Goal: Task Accomplishment & Management: Use online tool/utility

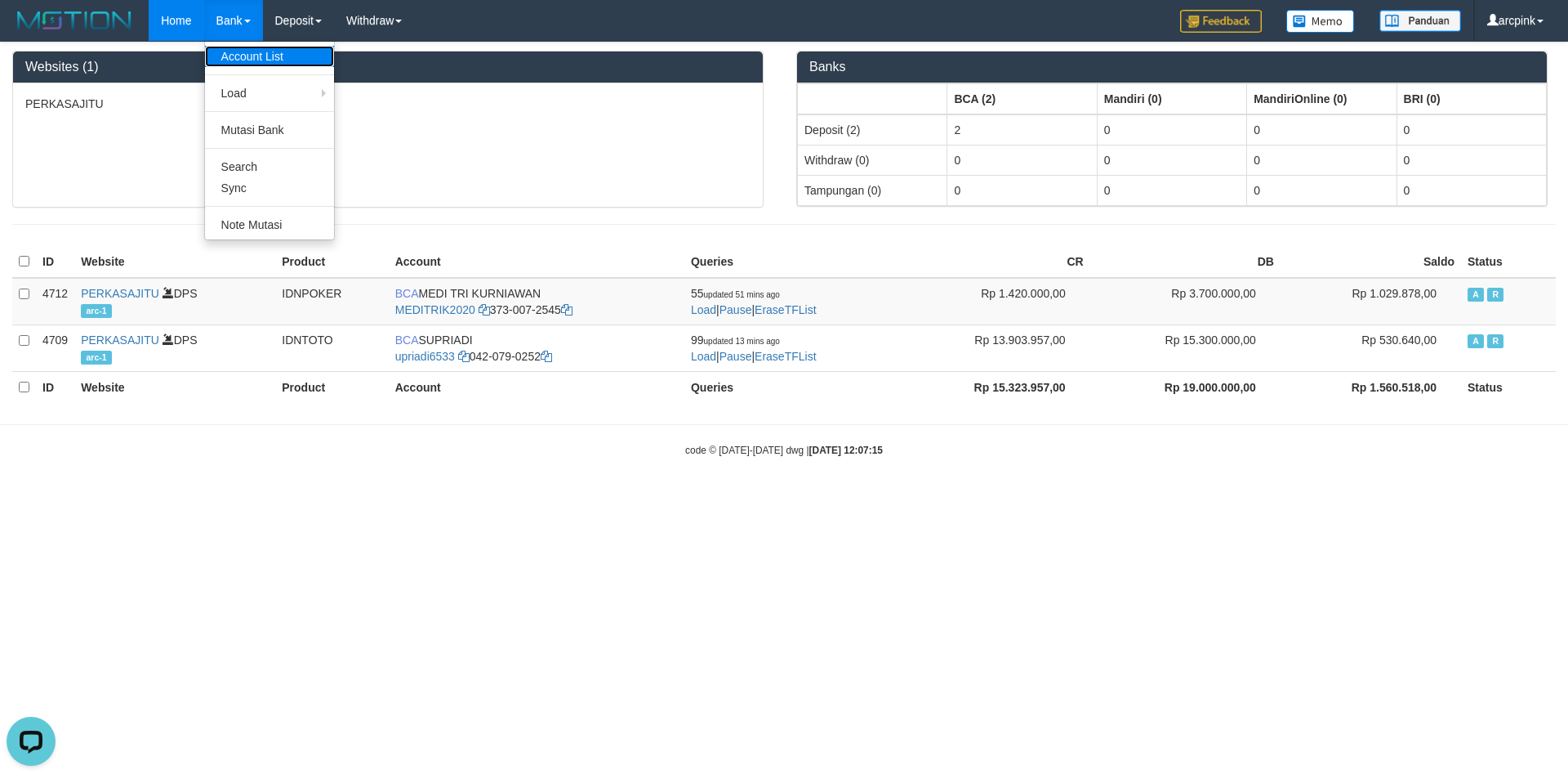
click at [232, 56] on link "Account List" at bounding box center [270, 56] width 129 height 21
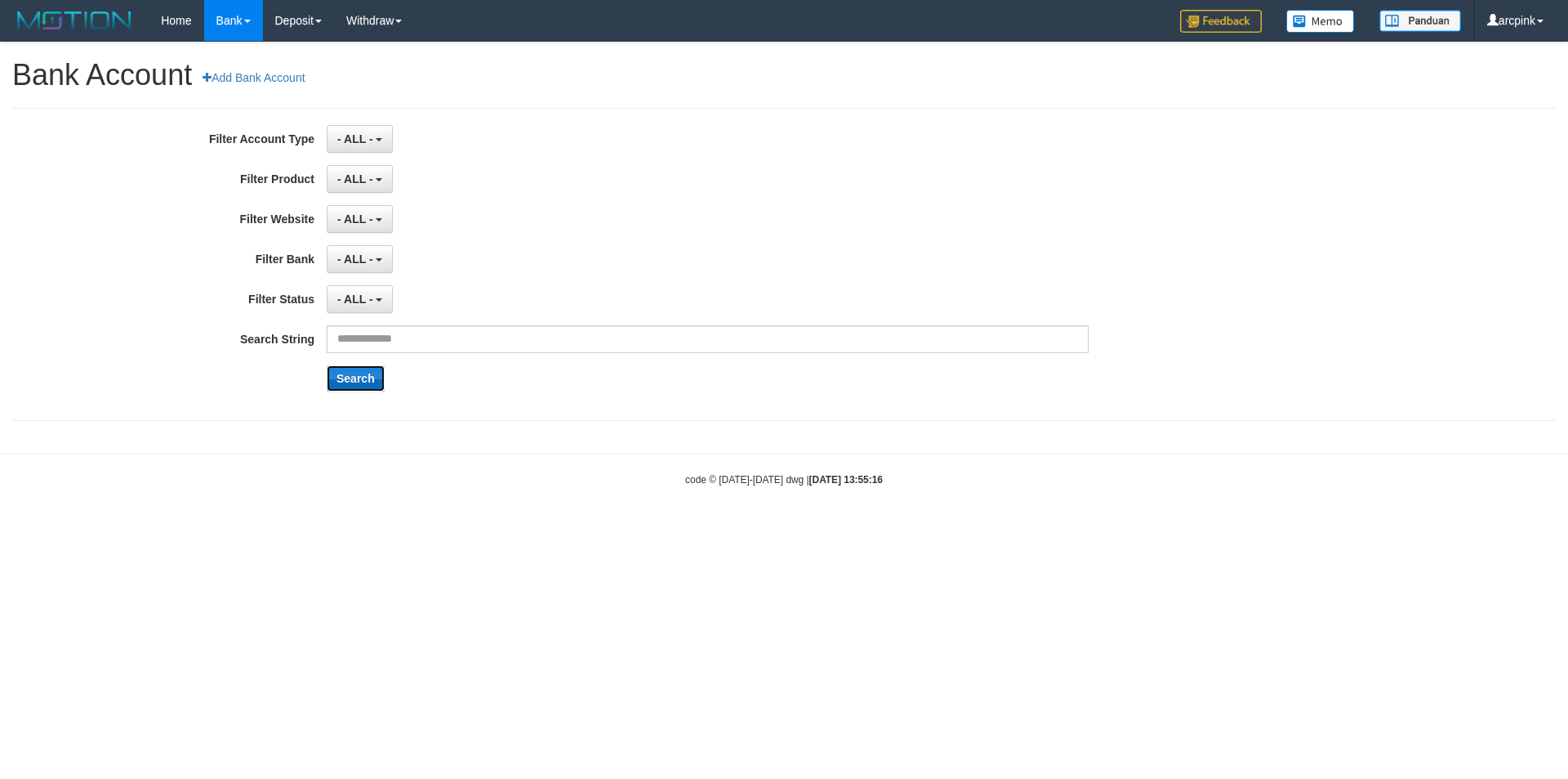
click at [343, 386] on button "Search" at bounding box center [356, 379] width 58 height 26
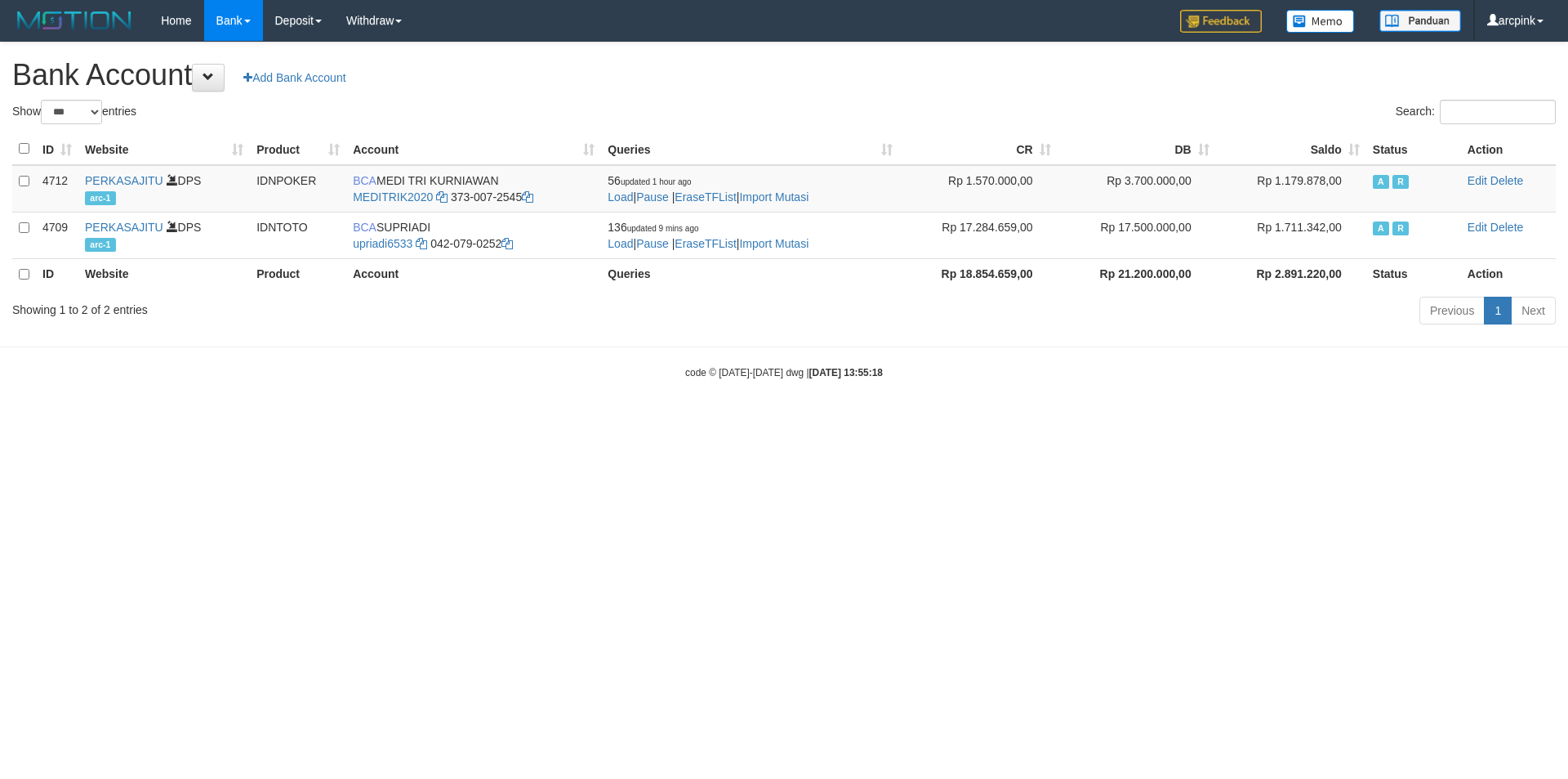
select select "***"
click at [515, 88] on h1 "Bank Account Add Bank Account" at bounding box center [784, 75] width 1543 height 33
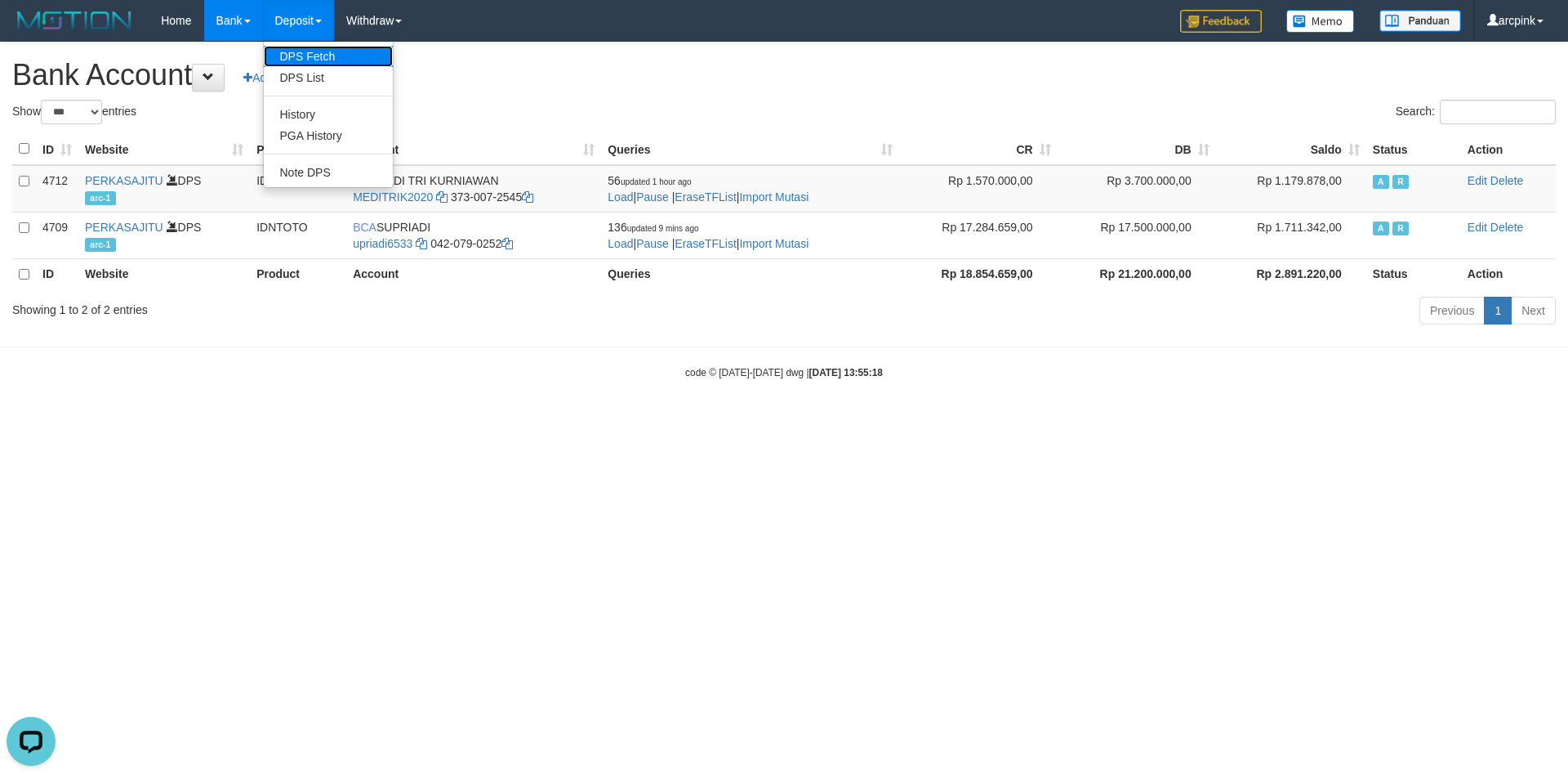
click at [323, 54] on link "DPS Fetch" at bounding box center [328, 56] width 129 height 21
click at [324, 76] on link "DPS List" at bounding box center [328, 78] width 129 height 21
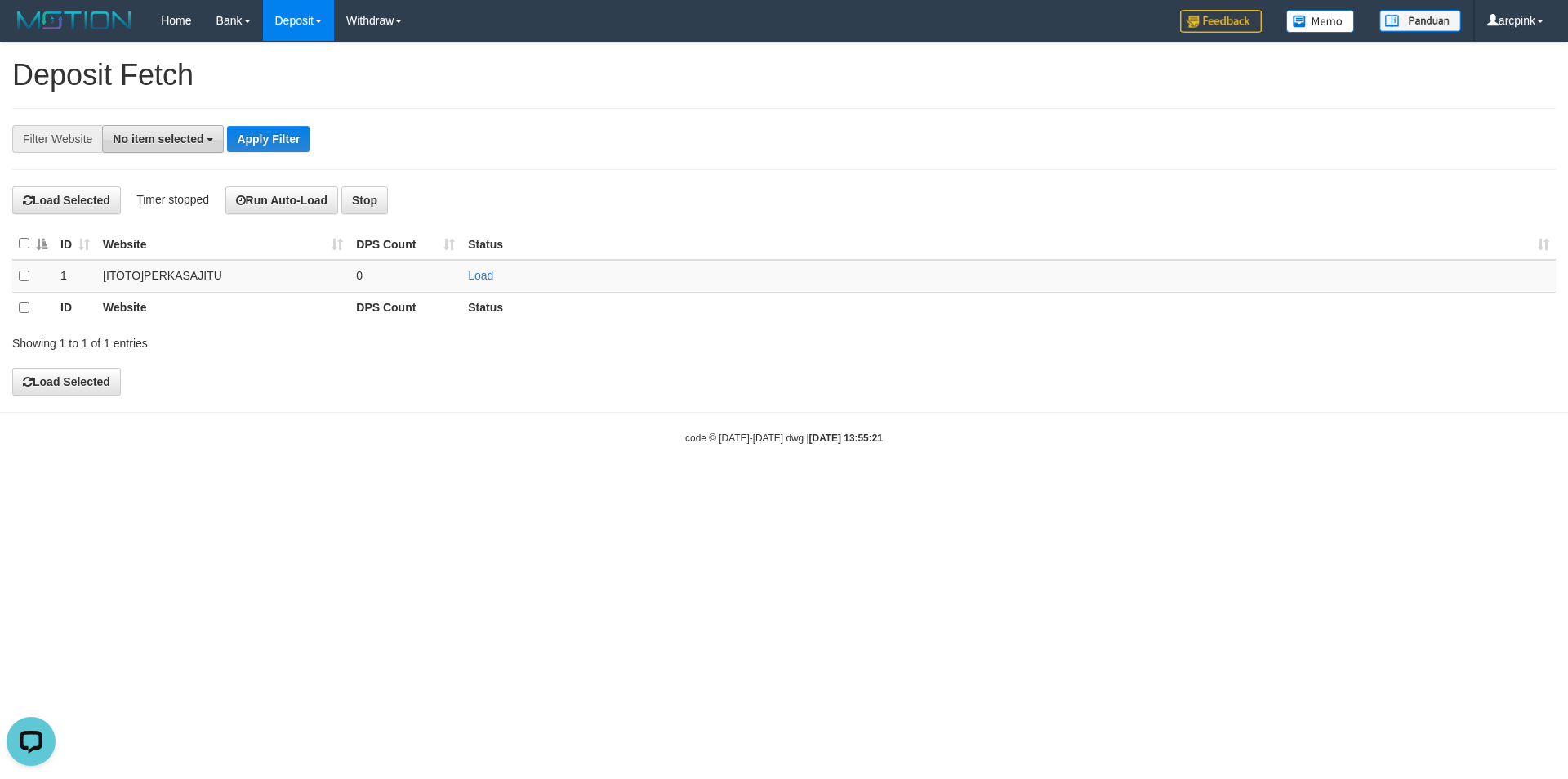
click at [200, 137] on span "No item selected" at bounding box center [158, 139] width 91 height 13
click at [195, 252] on label "[ITOTO] PERKASAJITU" at bounding box center [186, 248] width 166 height 23
select select "***"
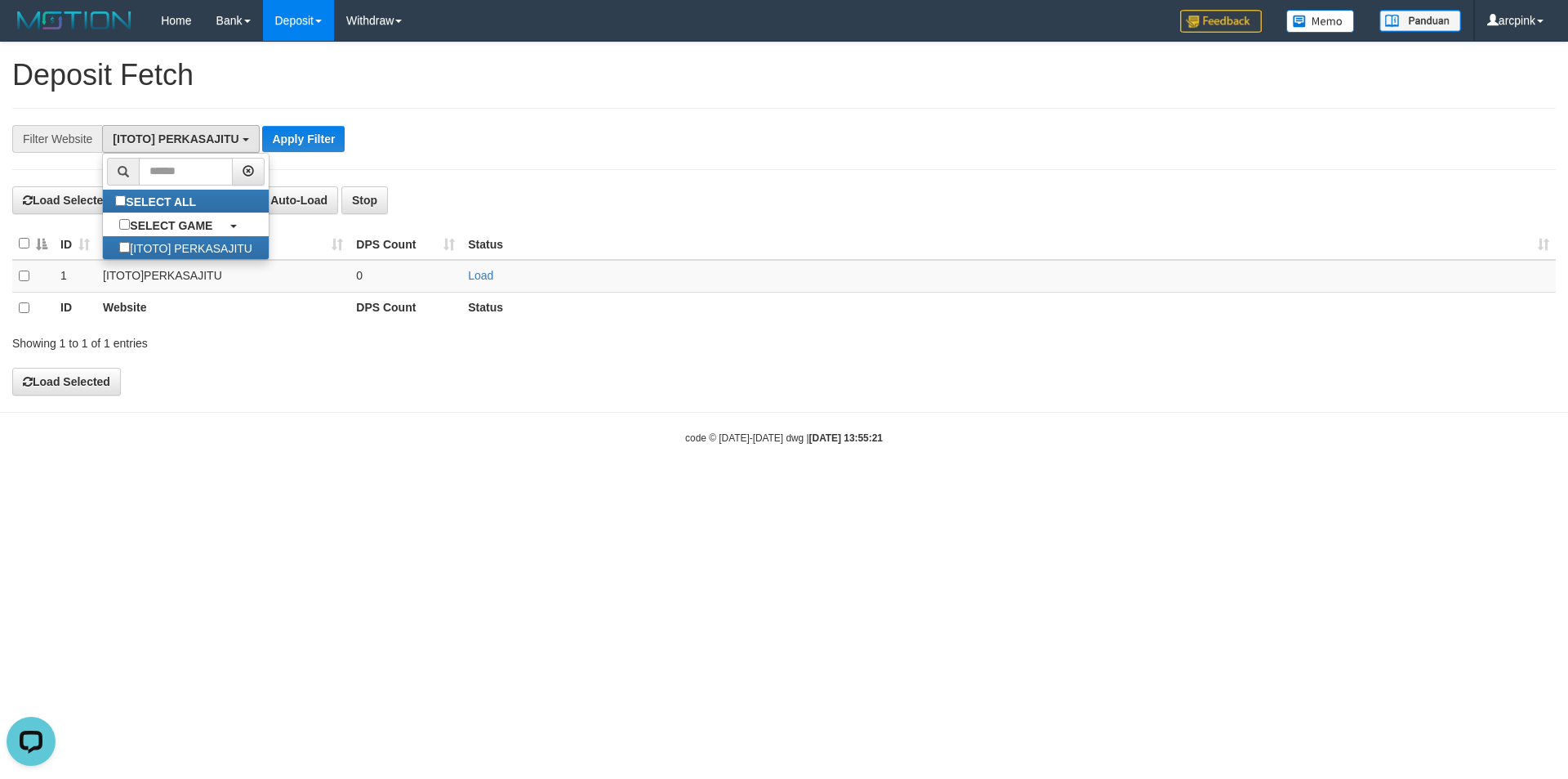
scroll to position [15, 0]
click at [231, 469] on body "Toggle navigation Home Bank Account List Load By Website Group [ITOTO] PERKASAJ…" at bounding box center [784, 243] width 1568 height 486
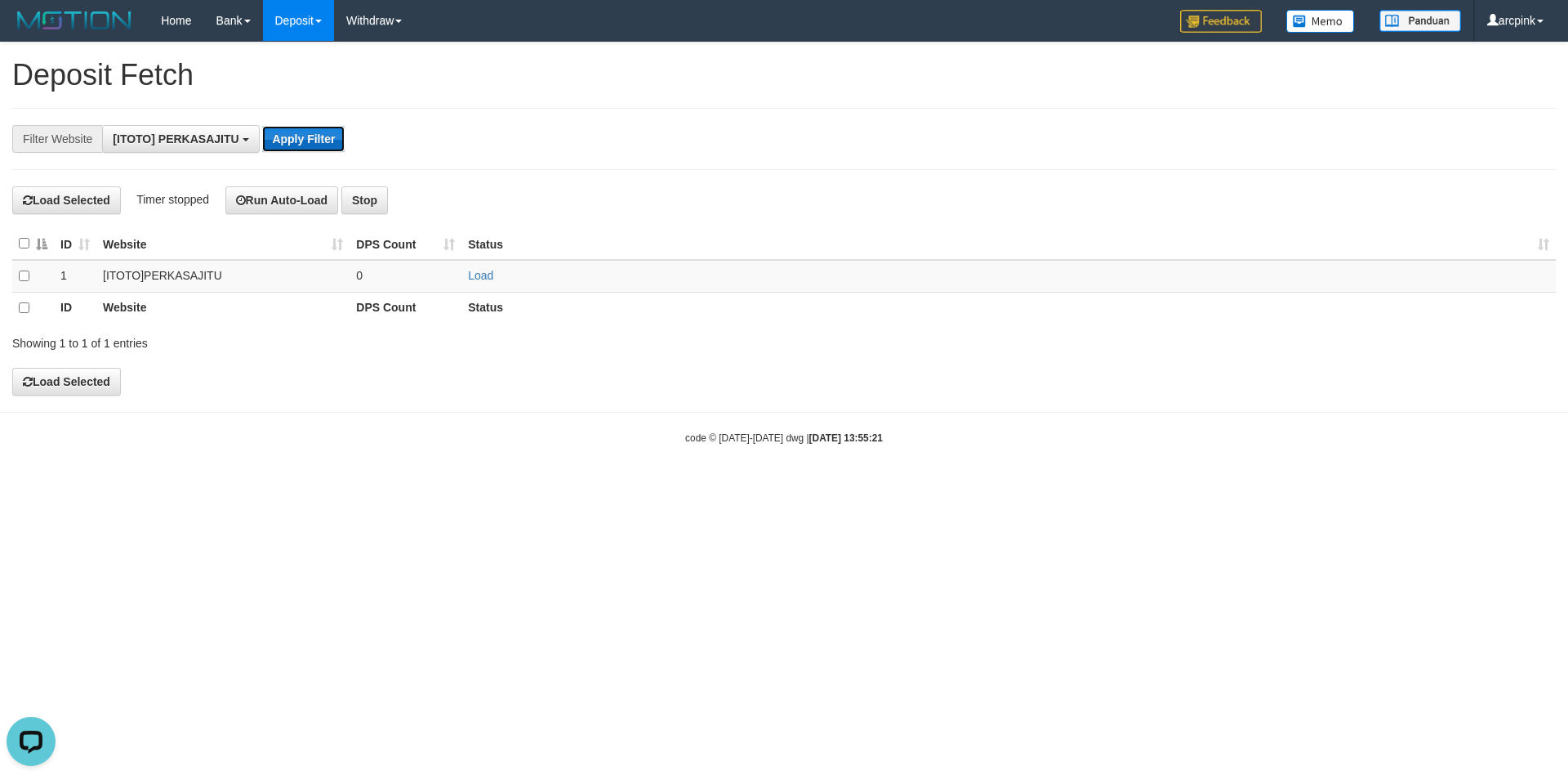
click at [298, 145] on button "Apply Filter" at bounding box center [304, 139] width 82 height 26
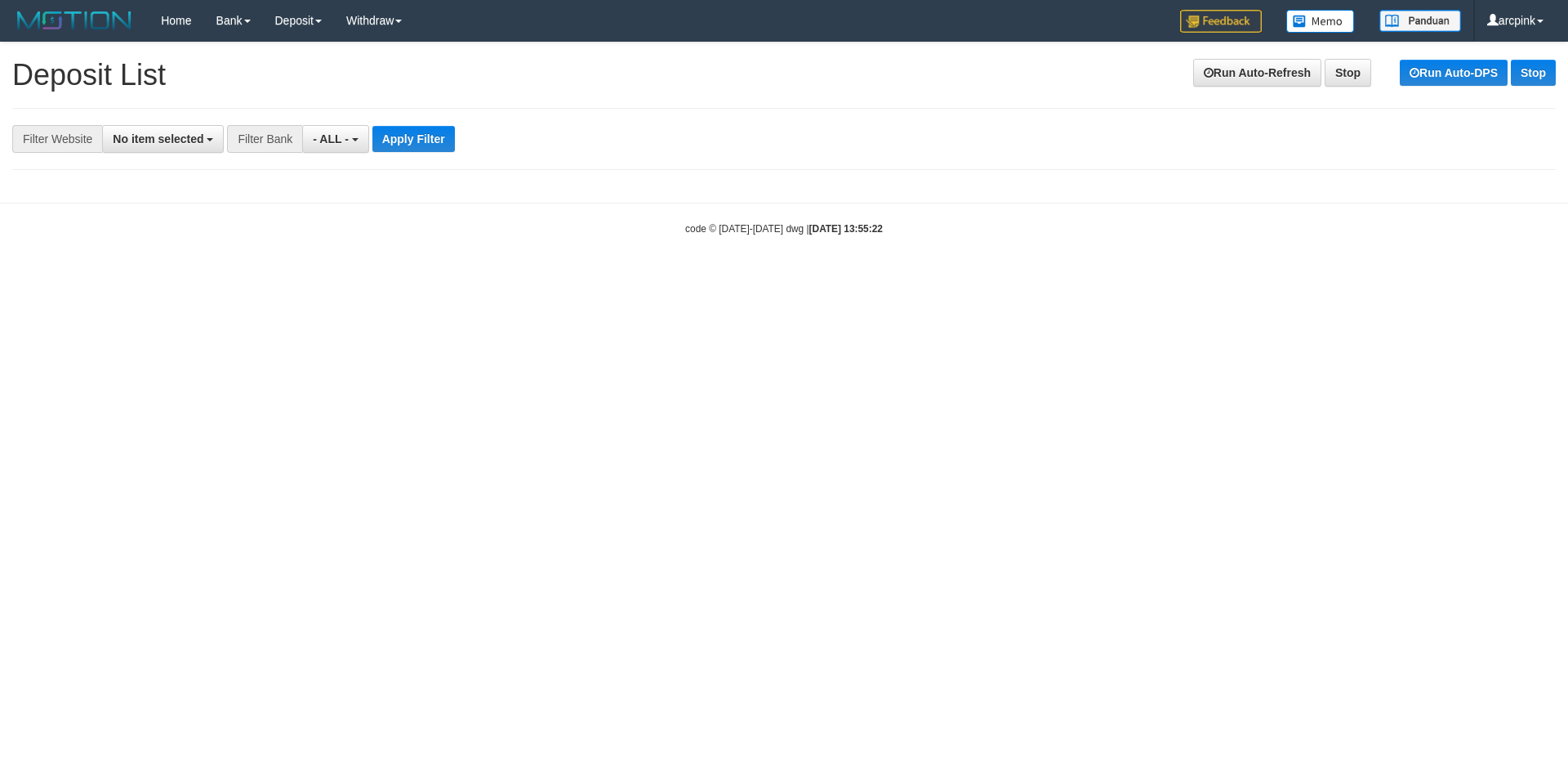
click at [145, 155] on div "**********" at bounding box center [784, 139] width 1543 height 62
click at [158, 144] on span "No item selected" at bounding box center [158, 139] width 91 height 13
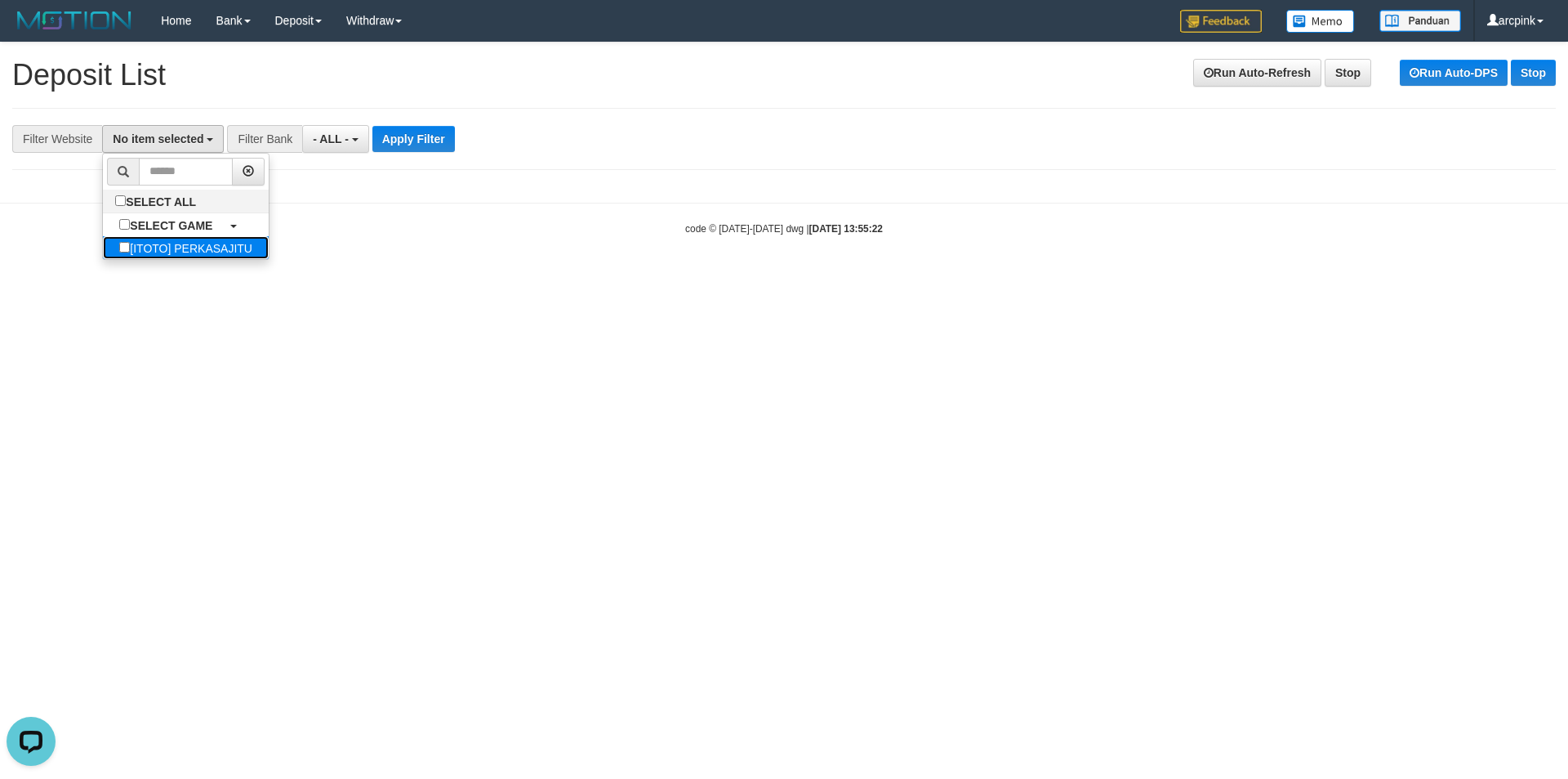
click at [191, 256] on label "[ITOTO] PERKASAJITU" at bounding box center [186, 248] width 166 height 23
select select "***"
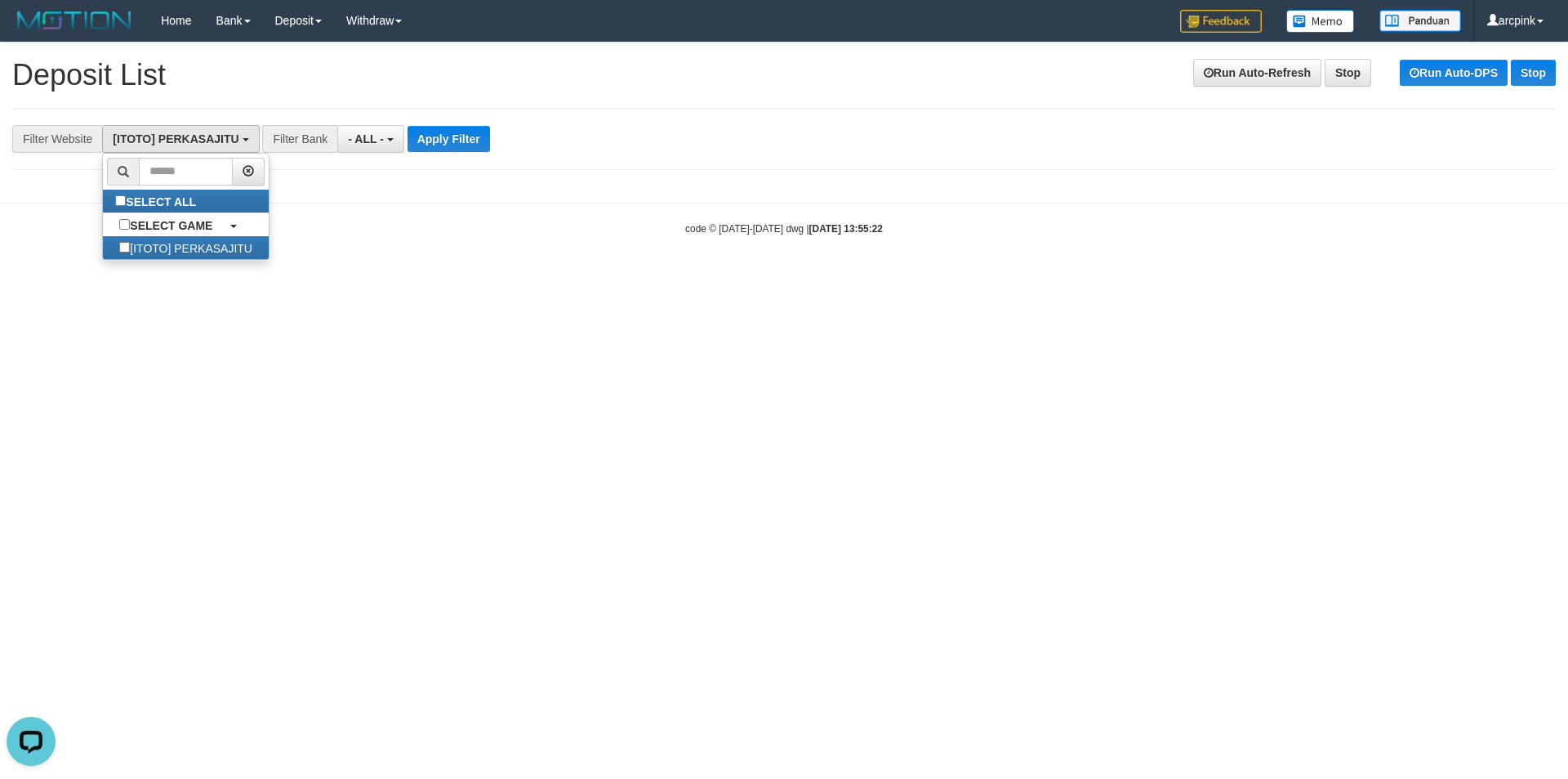
scroll to position [15, 0]
click at [372, 276] on html "Toggle navigation Home Bank Account List Load By Website Group [ITOTO] PERKASAJ…" at bounding box center [784, 139] width 1568 height 277
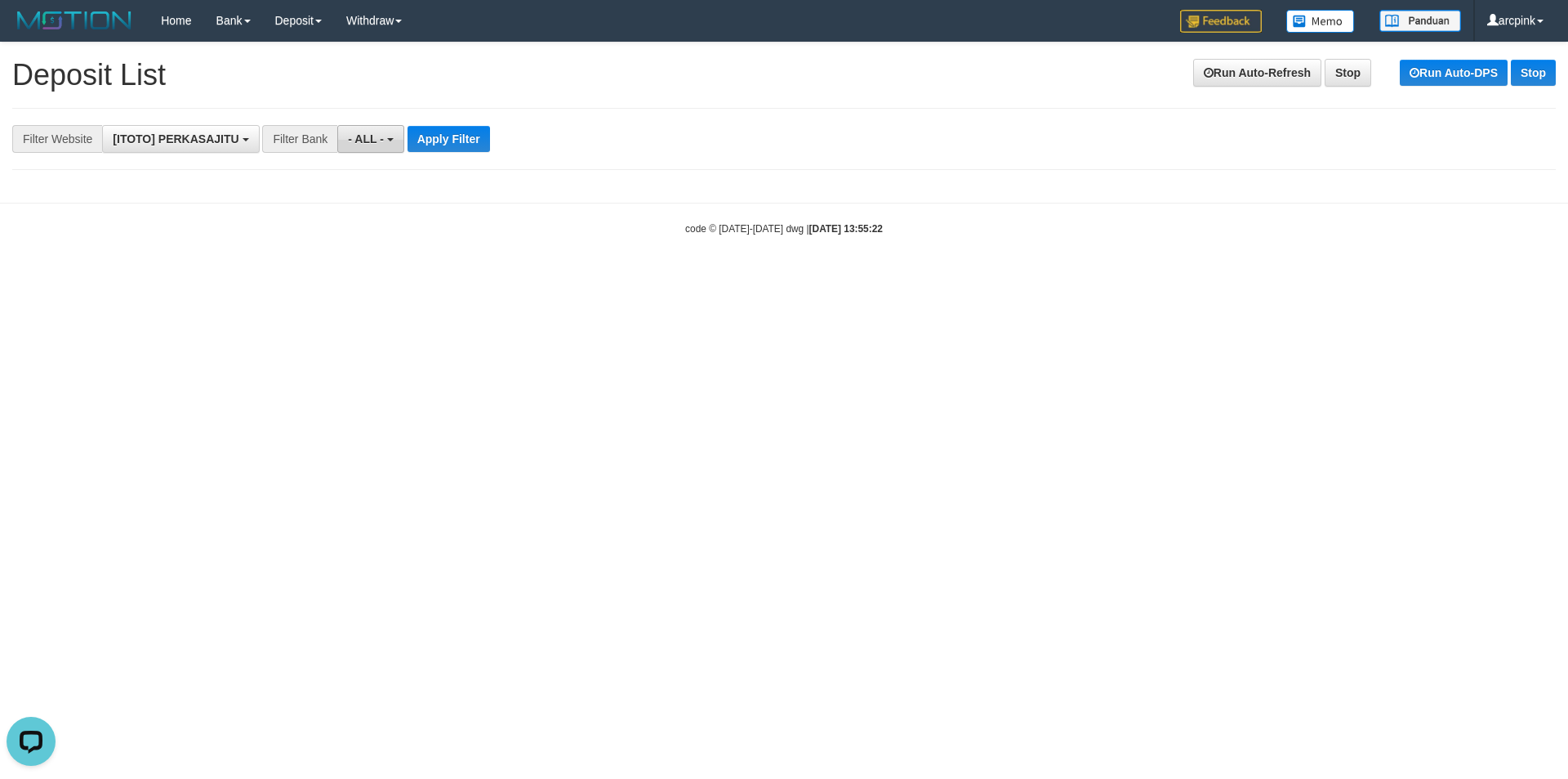
click at [392, 133] on button "- ALL -" at bounding box center [370, 139] width 66 height 28
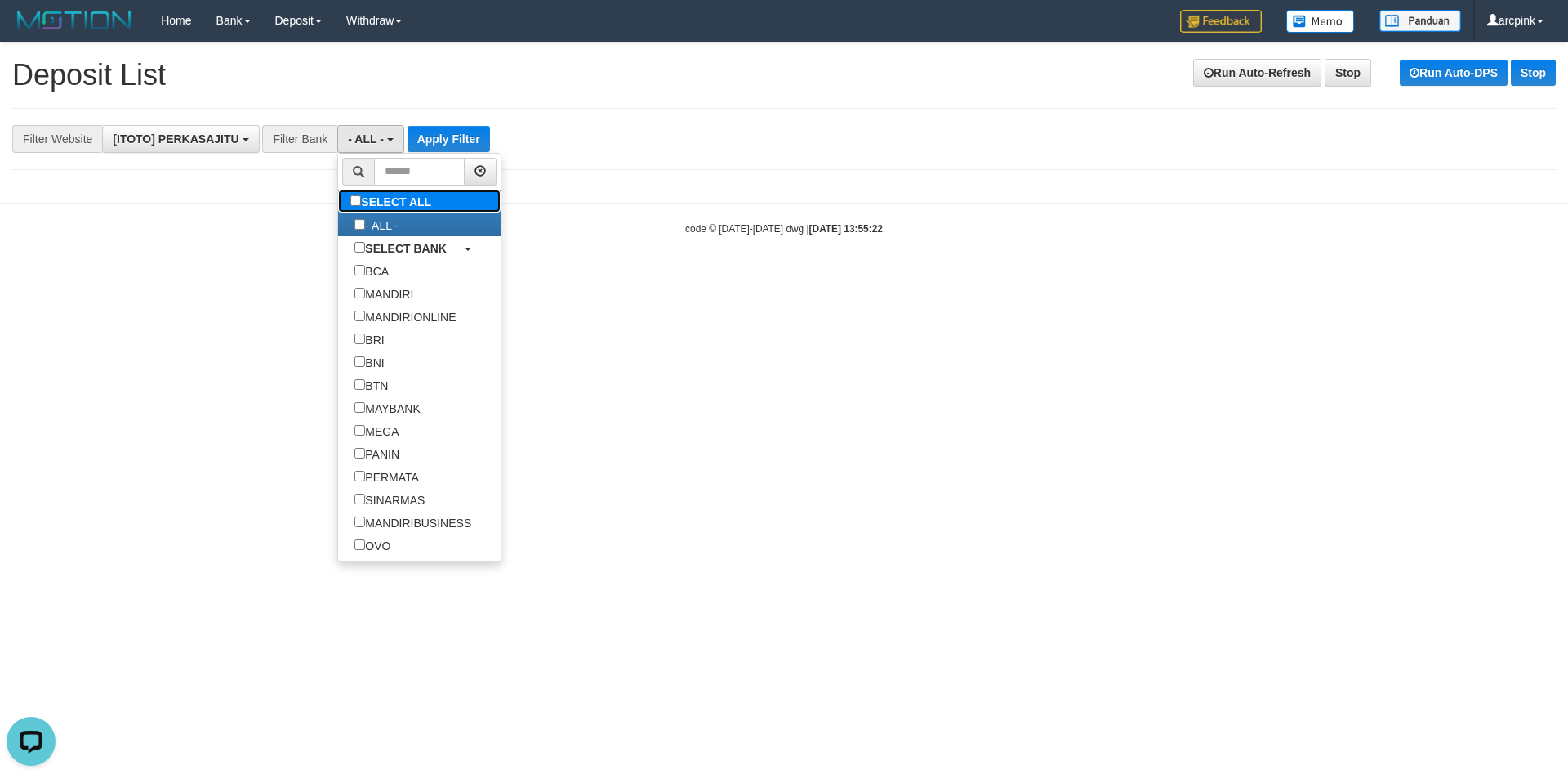
click at [390, 204] on label "SELECT ALL" at bounding box center [393, 201] width 110 height 23
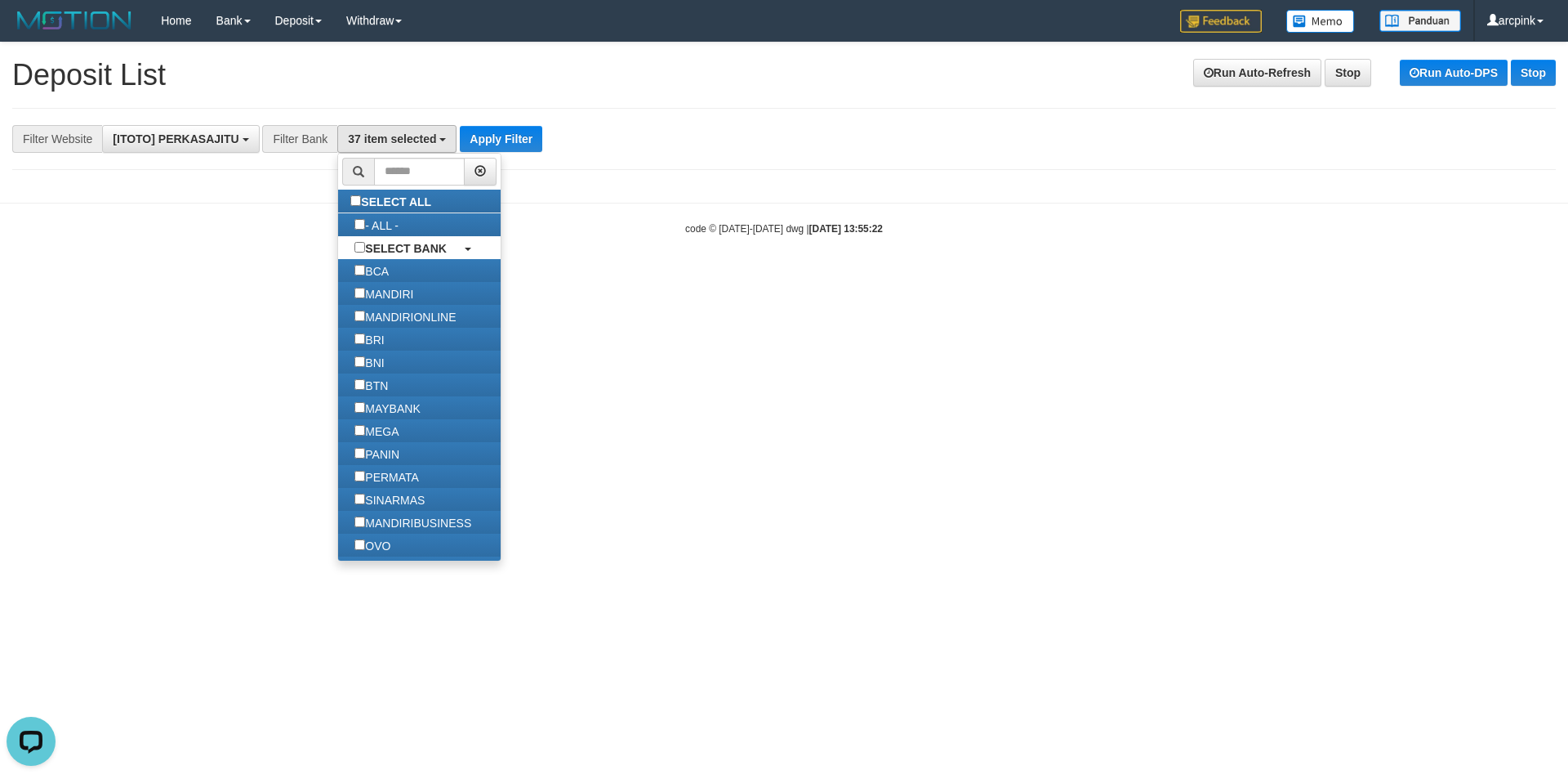
click at [603, 277] on html "Toggle navigation Home Bank Account List Load By Website Group [ITOTO] PERKASAJ…" at bounding box center [784, 139] width 1568 height 277
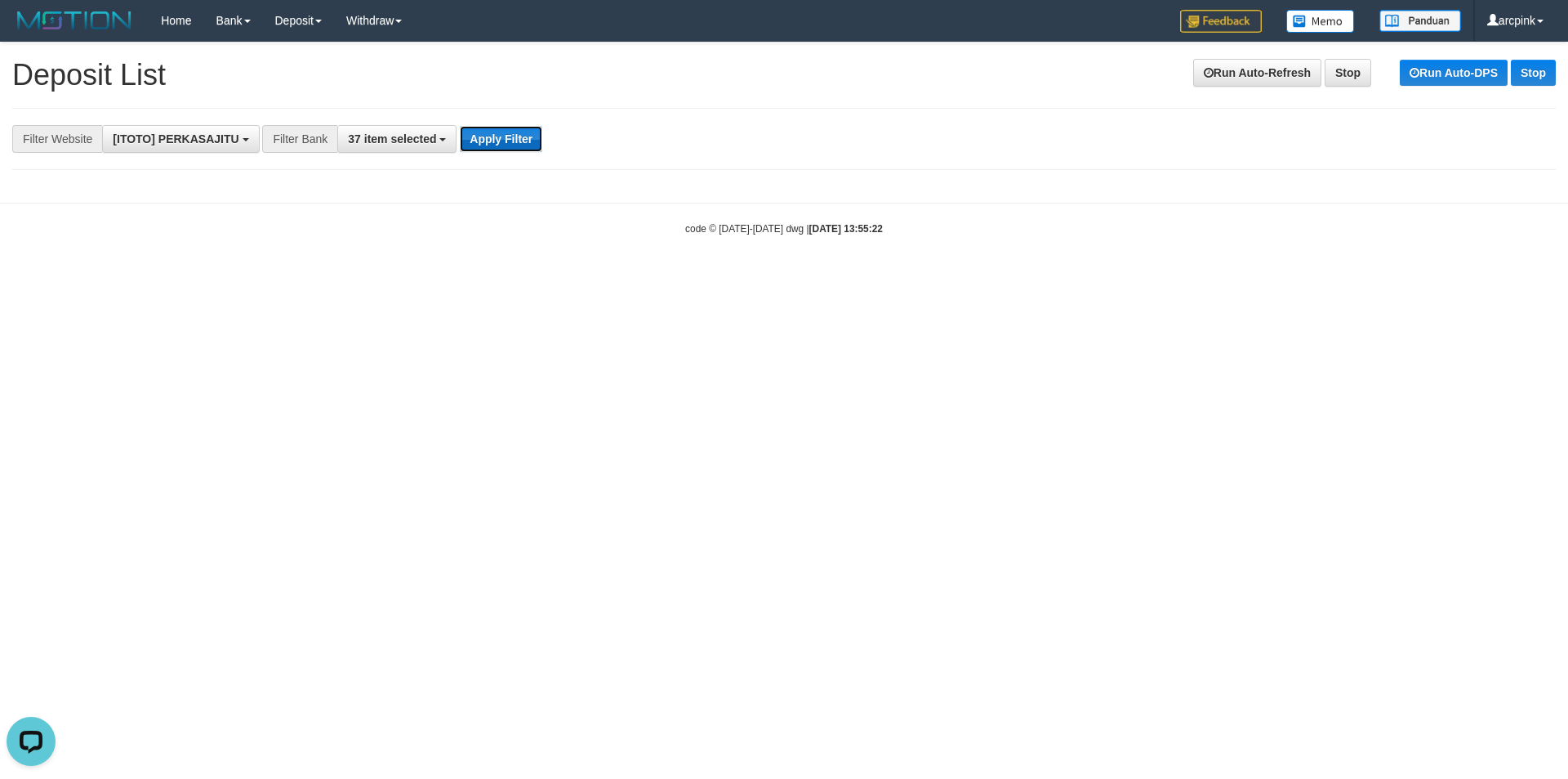
click at [517, 134] on button "Apply Filter" at bounding box center [501, 139] width 82 height 26
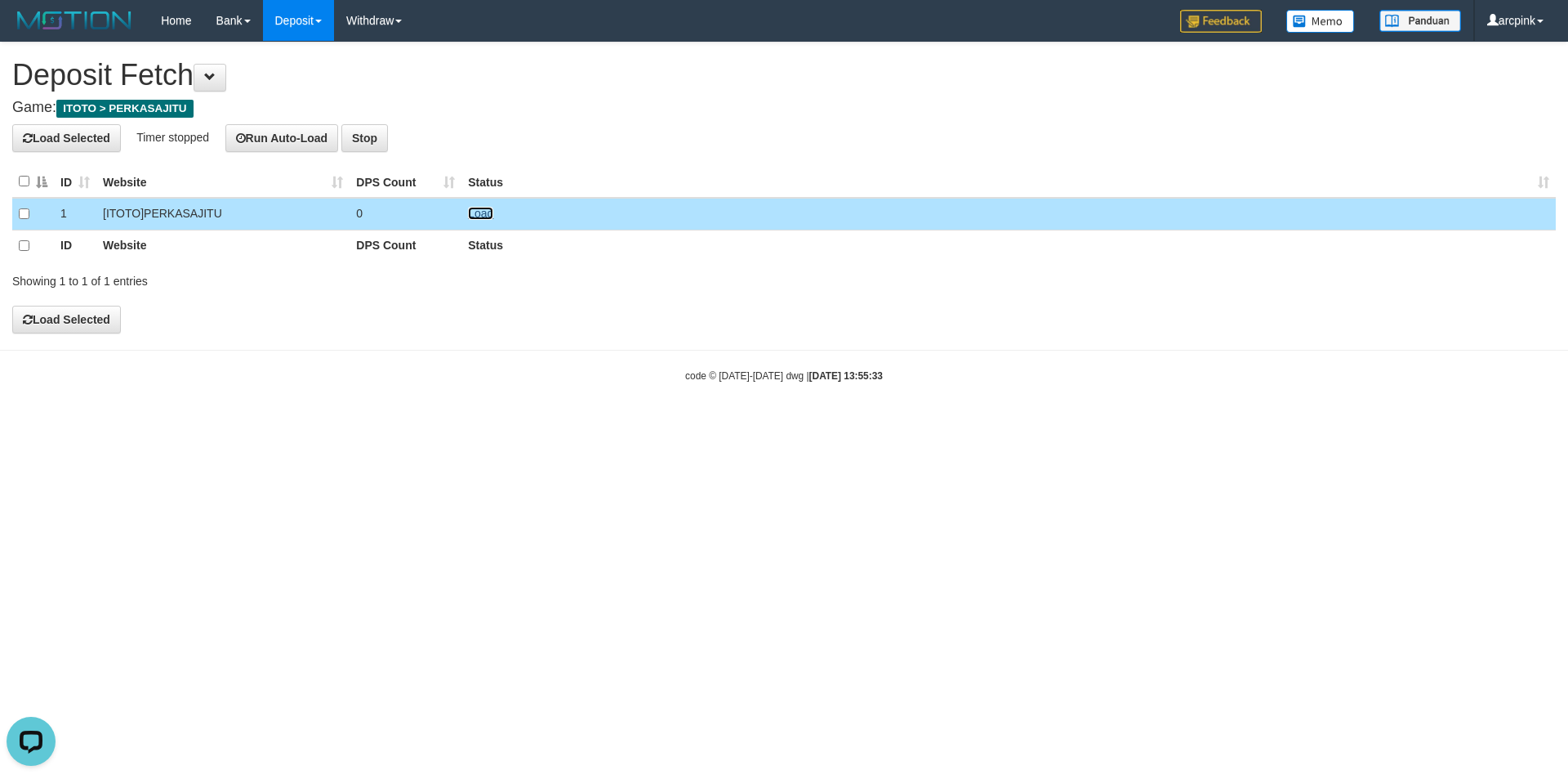
click at [483, 210] on link "Load" at bounding box center [480, 213] width 26 height 13
drag, startPoint x: 385, startPoint y: 340, endPoint x: 368, endPoint y: 224, distance: 117.2
click at [385, 332] on body "Toggle navigation Home Bank Account List Load By Website Group [ITOTO] PERKASAJ…" at bounding box center [784, 212] width 1568 height 424
click at [290, 130] on button "Run Auto-Load" at bounding box center [282, 138] width 114 height 28
click at [868, 110] on h4 "Game: ITOTO > PERKASAJITU" at bounding box center [784, 108] width 1543 height 17
